Goal: Information Seeking & Learning: Learn about a topic

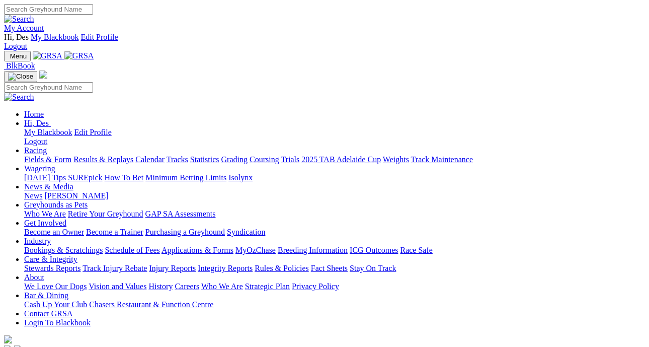
click at [42, 191] on link "News" at bounding box center [33, 195] width 18 height 9
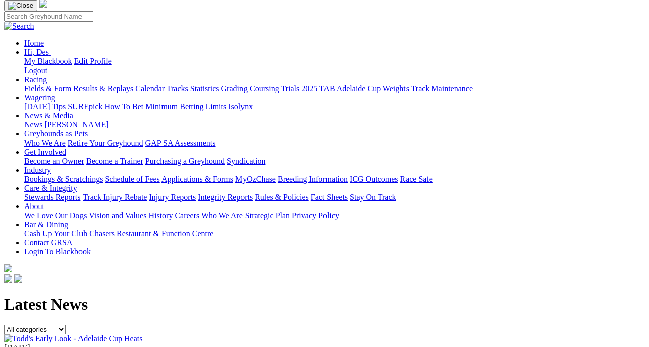
scroll to position [92, 0]
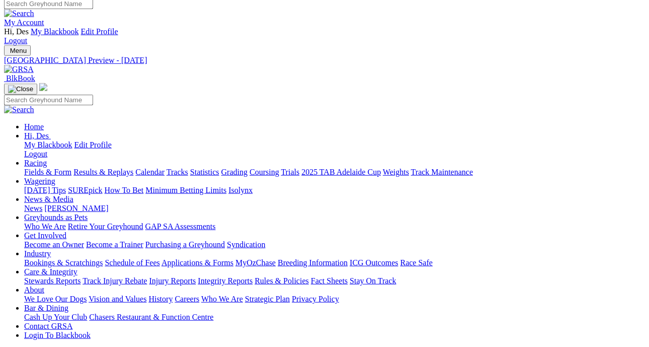
scroll to position [7, 5]
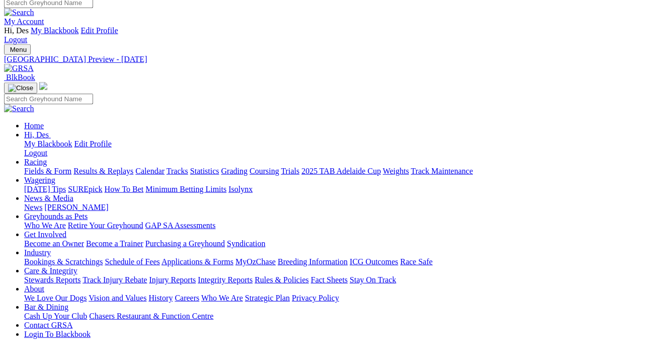
click at [33, 167] on link "Fields & Form" at bounding box center [47, 171] width 47 height 9
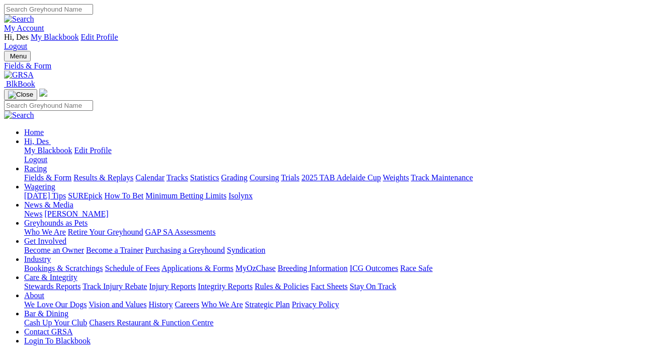
click at [133, 173] on link "Results & Replays" at bounding box center [103, 177] width 60 height 9
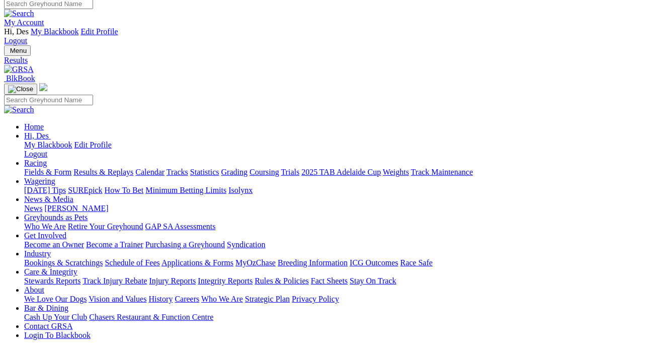
scroll to position [8, 0]
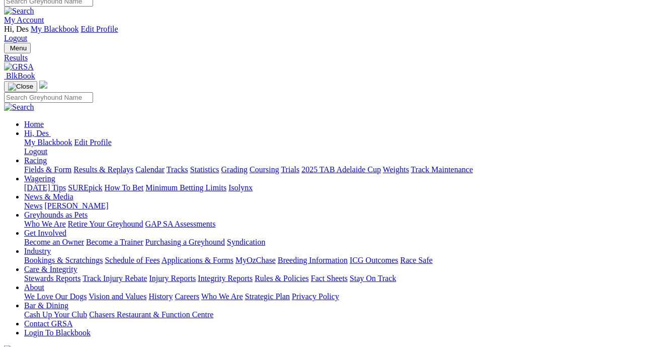
click at [54, 165] on link "Fields & Form" at bounding box center [47, 169] width 47 height 9
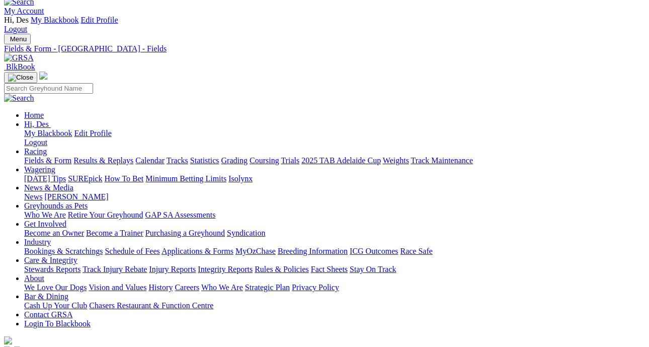
scroll to position [17, 0]
click at [47, 156] on link "Fields & Form" at bounding box center [47, 160] width 47 height 9
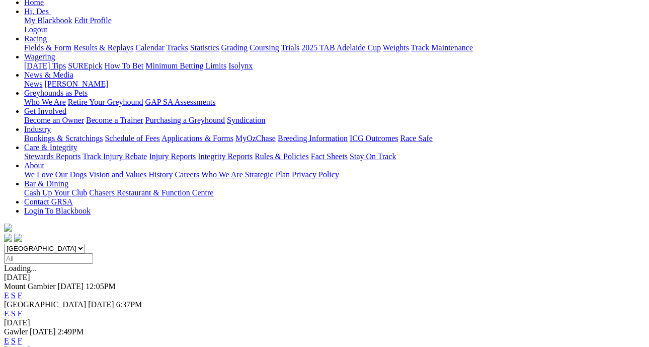
scroll to position [166, 0]
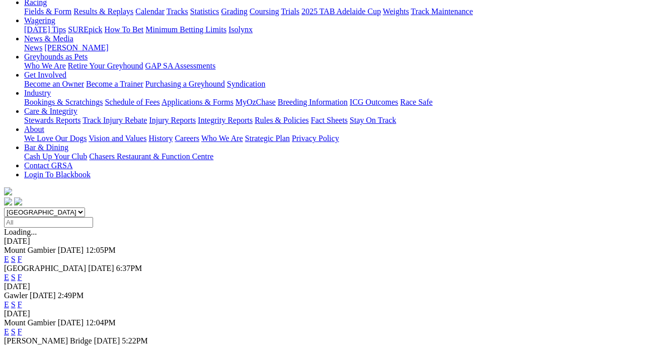
click at [22, 300] on link "F" at bounding box center [20, 304] width 5 height 9
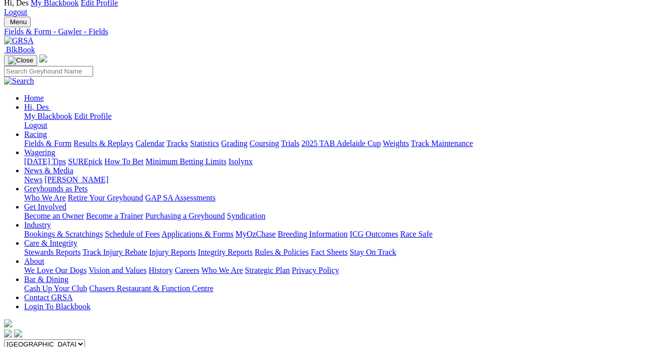
scroll to position [0, 1]
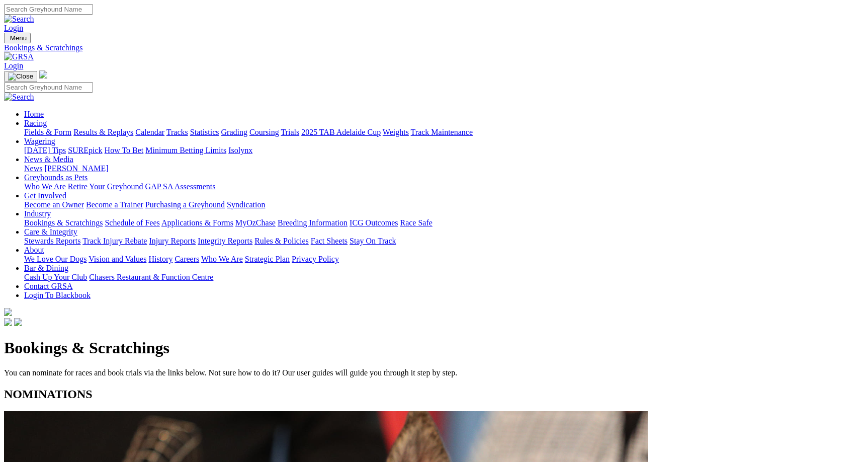
click at [47, 119] on link "Racing" at bounding box center [35, 123] width 23 height 9
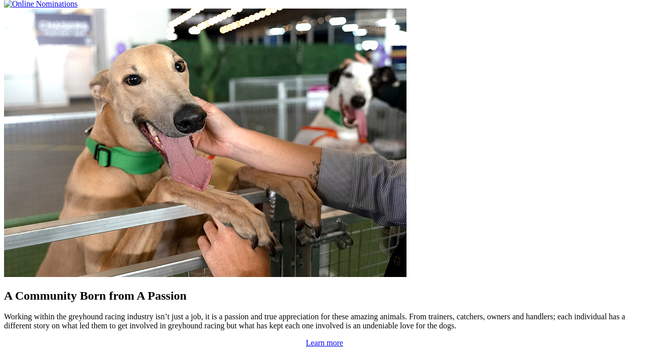
scroll to position [859, 0]
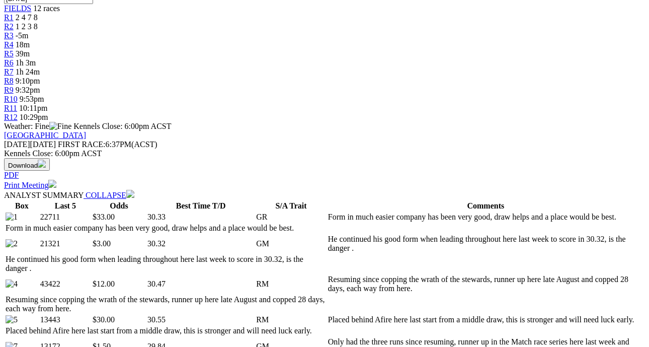
scroll to position [375, 0]
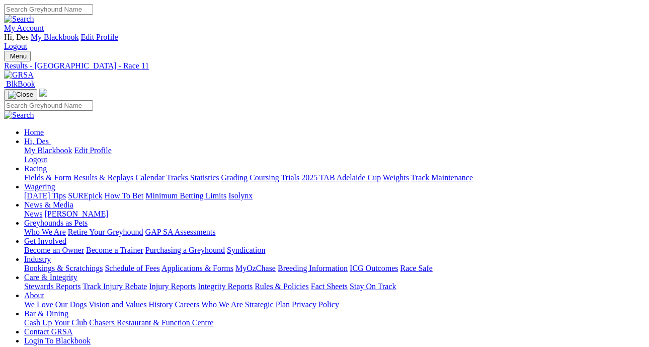
click at [34, 70] on img at bounding box center [19, 74] width 30 height 9
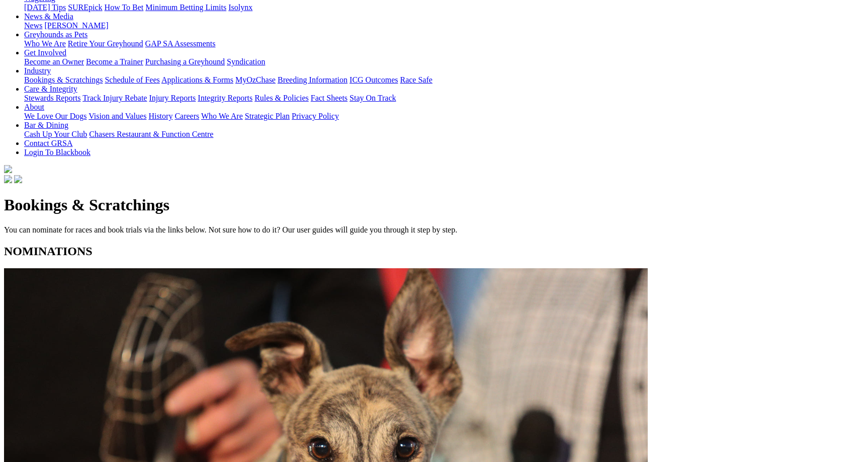
scroll to position [161, 0]
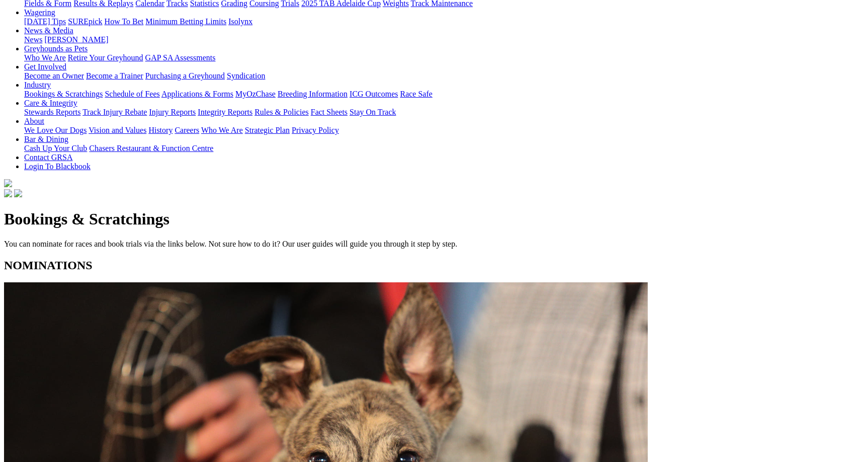
scroll to position [139, 0]
